Goal: Information Seeking & Learning: Understand process/instructions

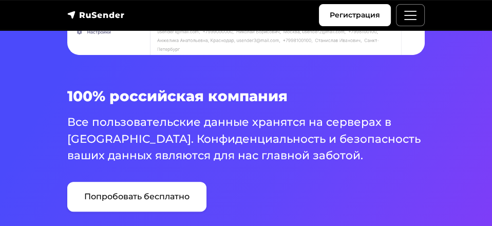
scroll to position [514, 0]
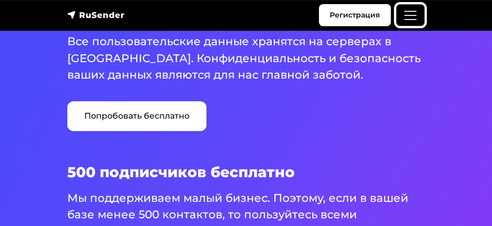
click at [414, 13] on span "Меню" at bounding box center [410, 15] width 15 height 15
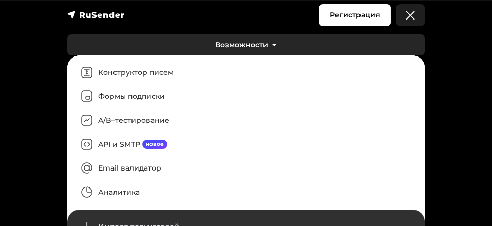
click at [257, 41] on link "Возможности" at bounding box center [245, 44] width 357 height 21
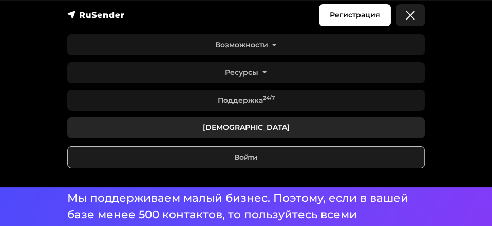
drag, startPoint x: 247, startPoint y: 125, endPoint x: 387, endPoint y: 132, distance: 140.4
click at [247, 125] on link "[DEMOGRAPHIC_DATA]" at bounding box center [245, 127] width 357 height 21
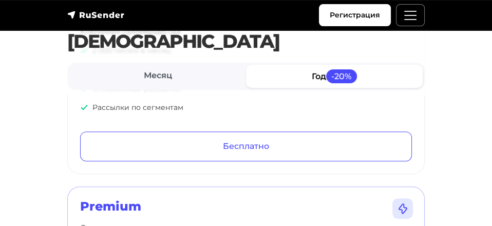
scroll to position [257, 0]
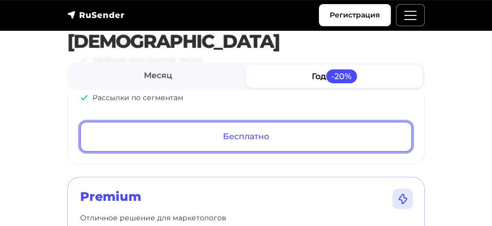
click at [288, 137] on link "Бесплатно" at bounding box center [246, 137] width 332 height 30
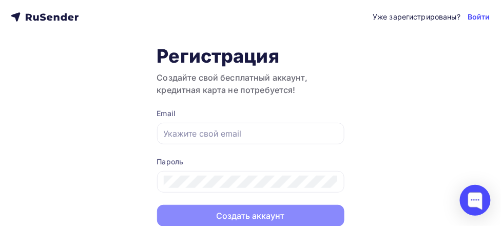
scroll to position [38, 0]
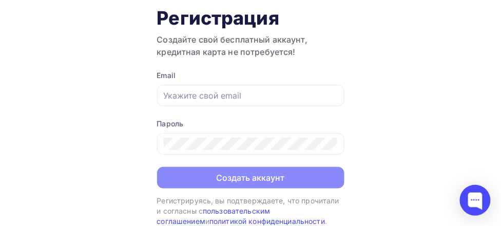
click at [214, 95] on input "text" at bounding box center [251, 95] width 174 height 12
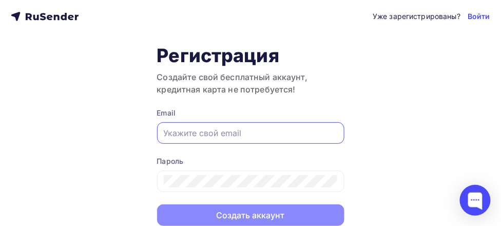
scroll to position [0, 0]
click at [31, 17] on icon at bounding box center [29, 17] width 6 height 7
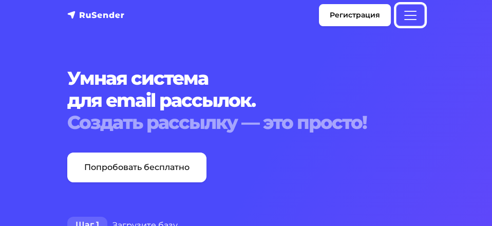
click at [407, 17] on span "Меню" at bounding box center [410, 15] width 15 height 15
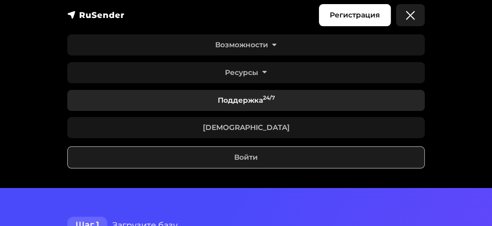
click at [397, 97] on link "Поддержка 24/7" at bounding box center [245, 100] width 357 height 21
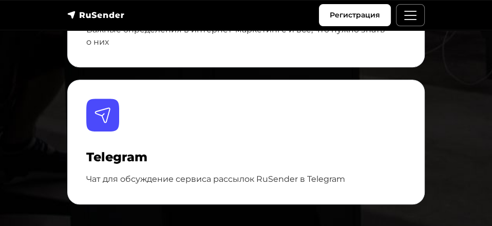
scroll to position [128, 0]
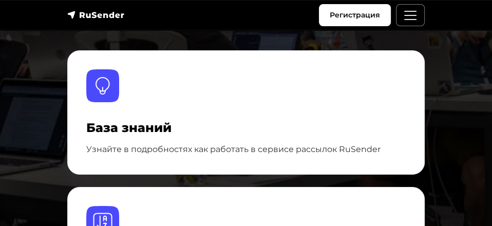
click at [141, 121] on h4 "База знаний" at bounding box center [245, 128] width 319 height 15
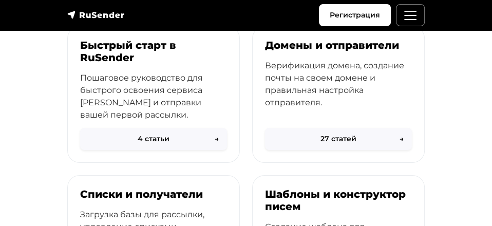
scroll to position [128, 0]
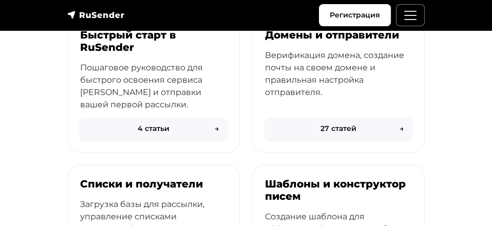
click at [160, 81] on p "Пошаговое руководство для быстрого освоения сервиса RuSender и отправки вашей п…" at bounding box center [153, 86] width 147 height 49
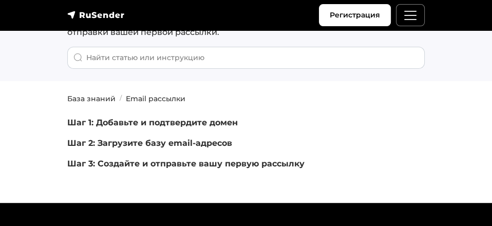
scroll to position [64, 0]
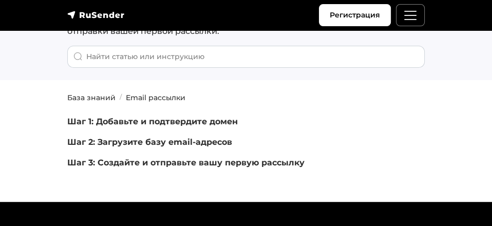
click at [200, 120] on link "Шаг 1: Добавьте и подтвердите домен" at bounding box center [152, 122] width 171 height 10
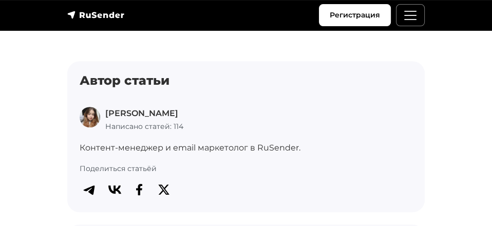
scroll to position [3403, 0]
